Goal: Use online tool/utility: Utilize a website feature to perform a specific function

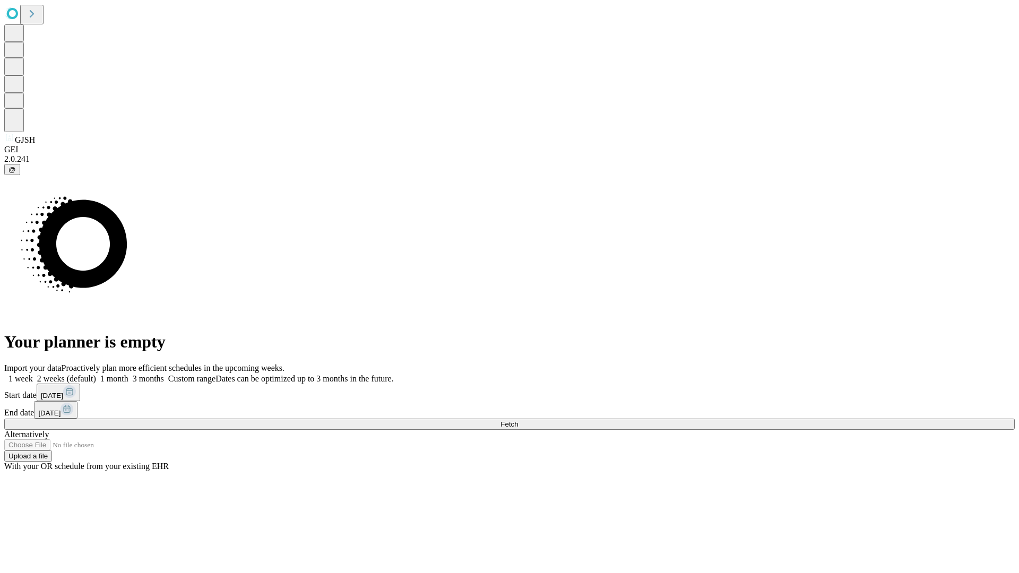
click at [518, 420] on span "Fetch" at bounding box center [510, 424] width 18 height 8
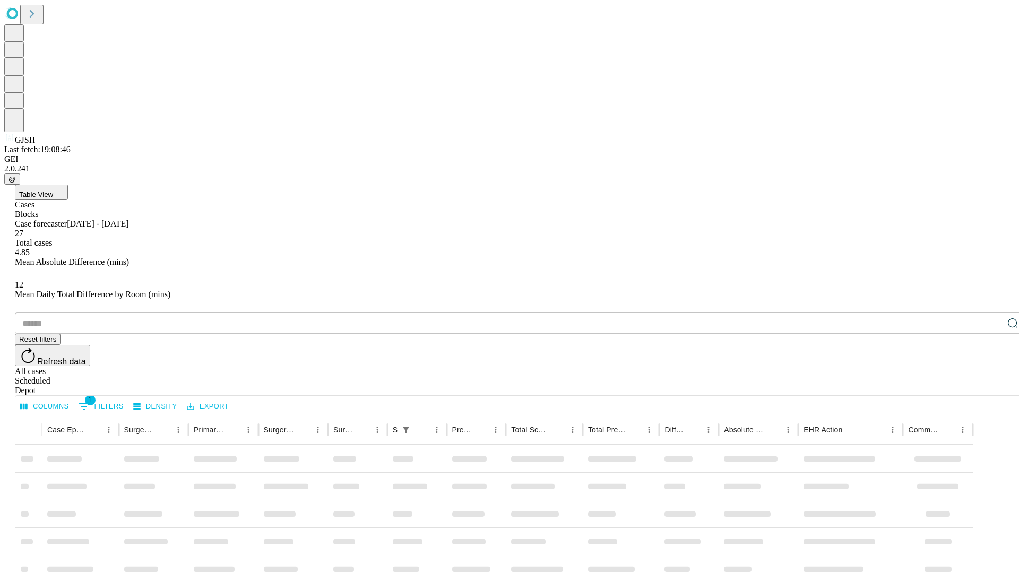
click at [53, 191] on span "Table View" at bounding box center [36, 195] width 34 height 8
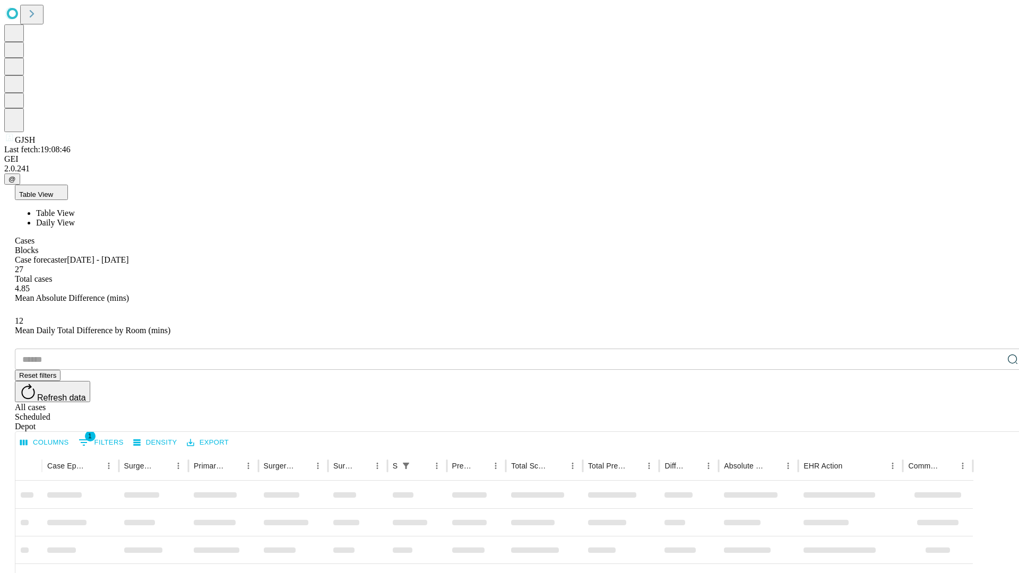
click at [75, 218] on span "Daily View" at bounding box center [55, 222] width 39 height 9
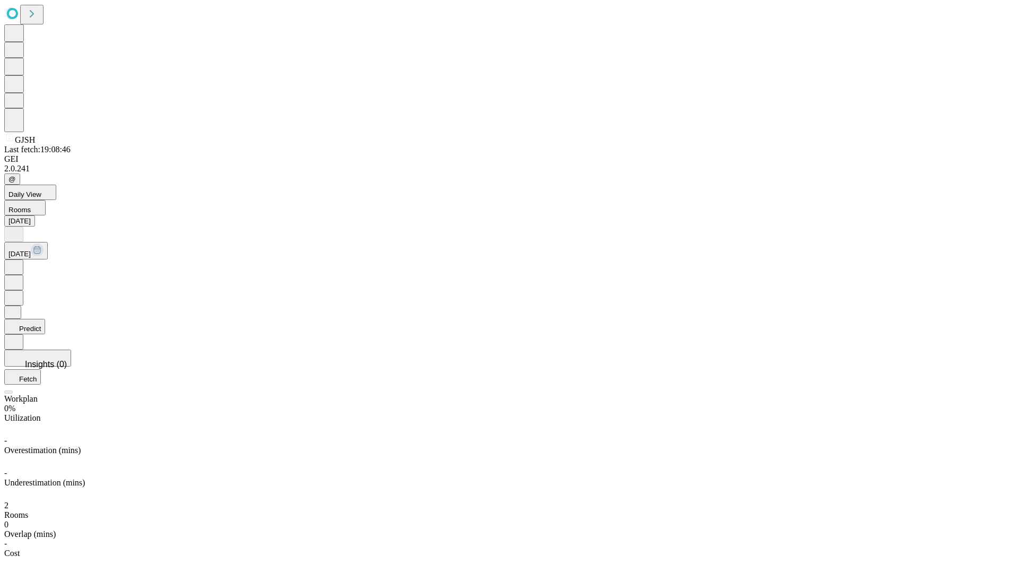
click at [45, 319] on button "Predict" at bounding box center [24, 326] width 41 height 15
